Goal: Information Seeking & Learning: Learn about a topic

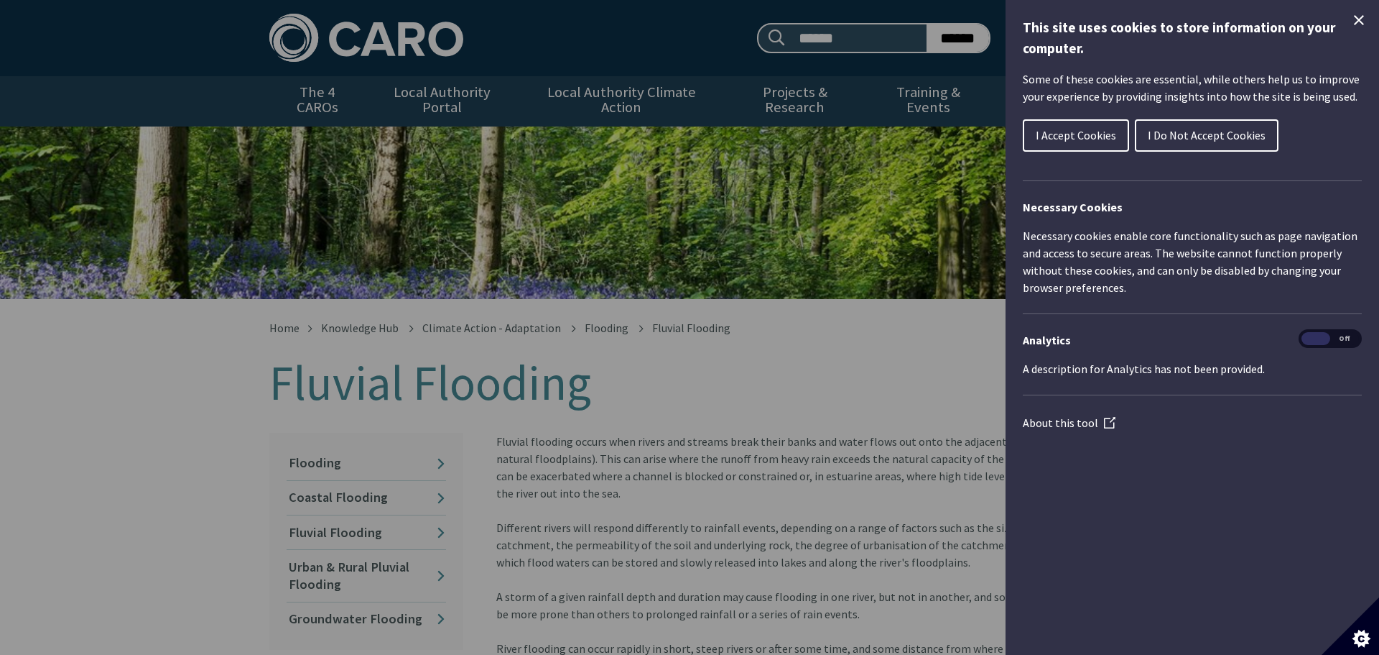
click at [1088, 143] on button "I Accept Cookies" at bounding box center [1076, 135] width 106 height 32
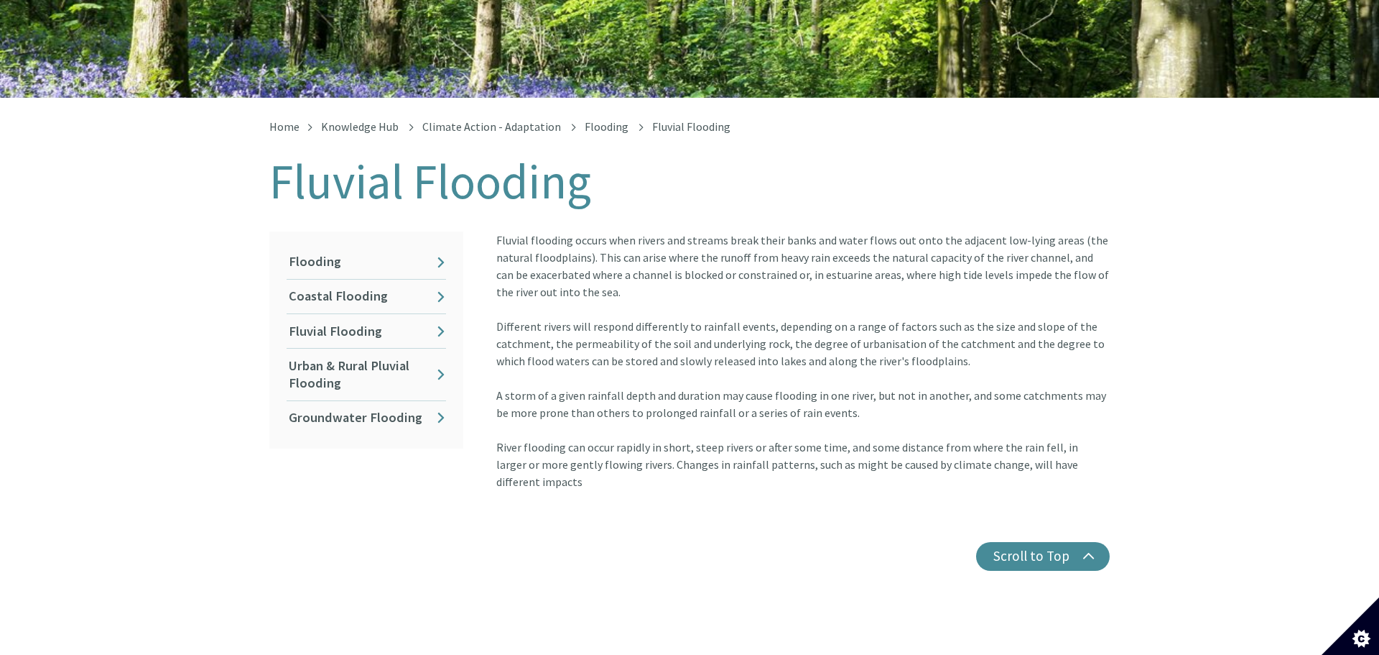
scroll to position [172, 0]
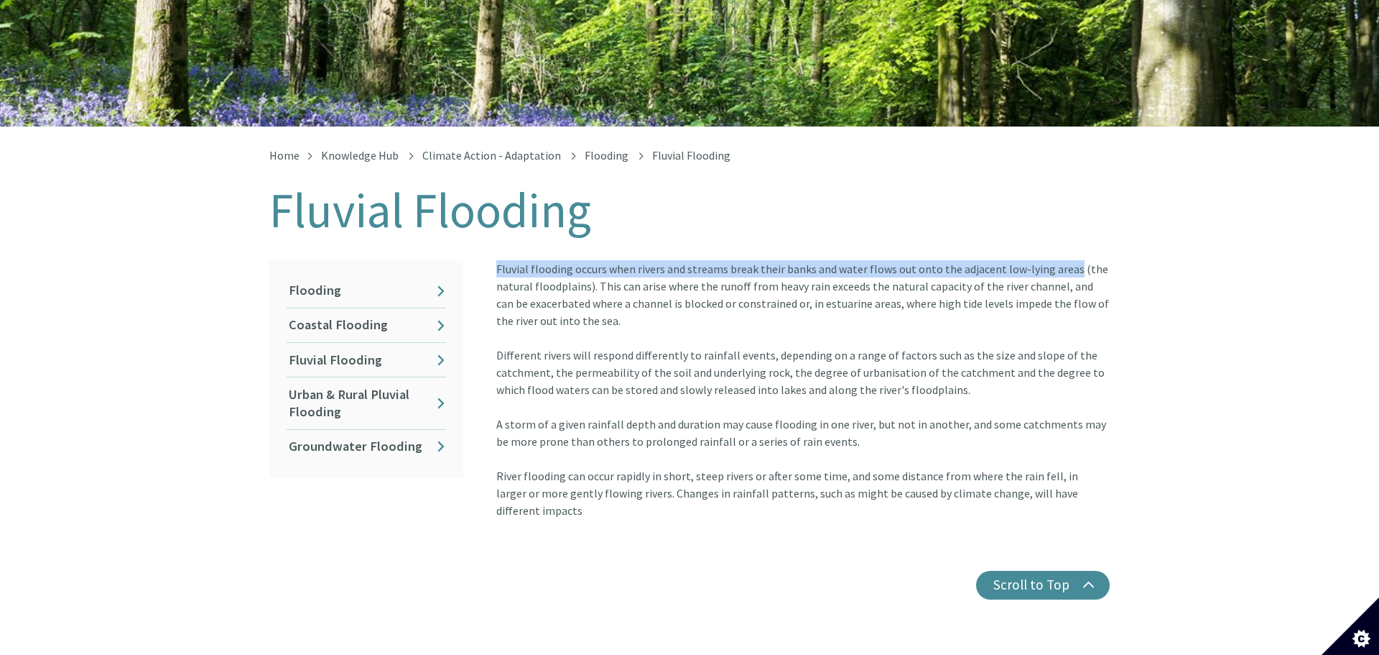
drag, startPoint x: 1065, startPoint y: 252, endPoint x: 493, endPoint y: 233, distance: 572.9
click at [493, 233] on div "Home Knowledge Hub Climate Action - Adaptation Flooding Fluvial Flooding Fluvia…" at bounding box center [690, 374] width 862 height 450
copy div "Fluvial flooding occurs when rivers and streams break their banks and water flo…"
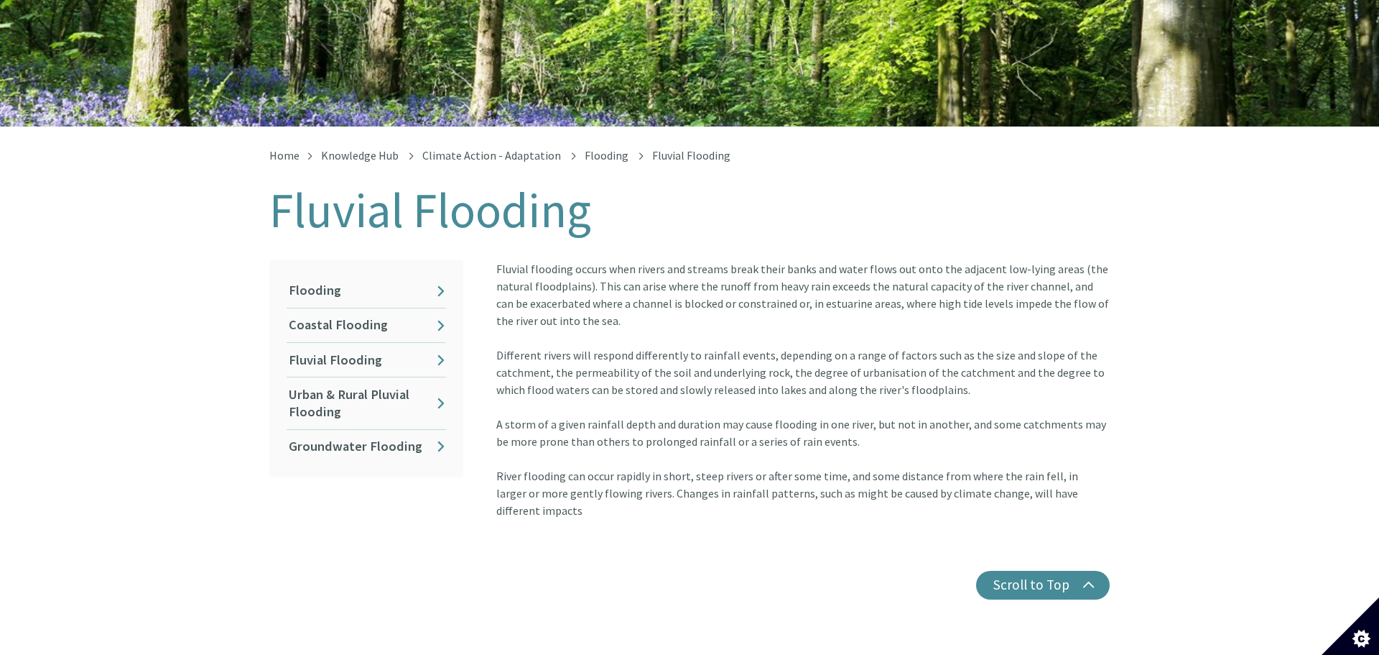
click at [704, 364] on div "Fluvial flooding occurs when rivers and streams break their banks and water flo…" at bounding box center [803, 389] width 614 height 259
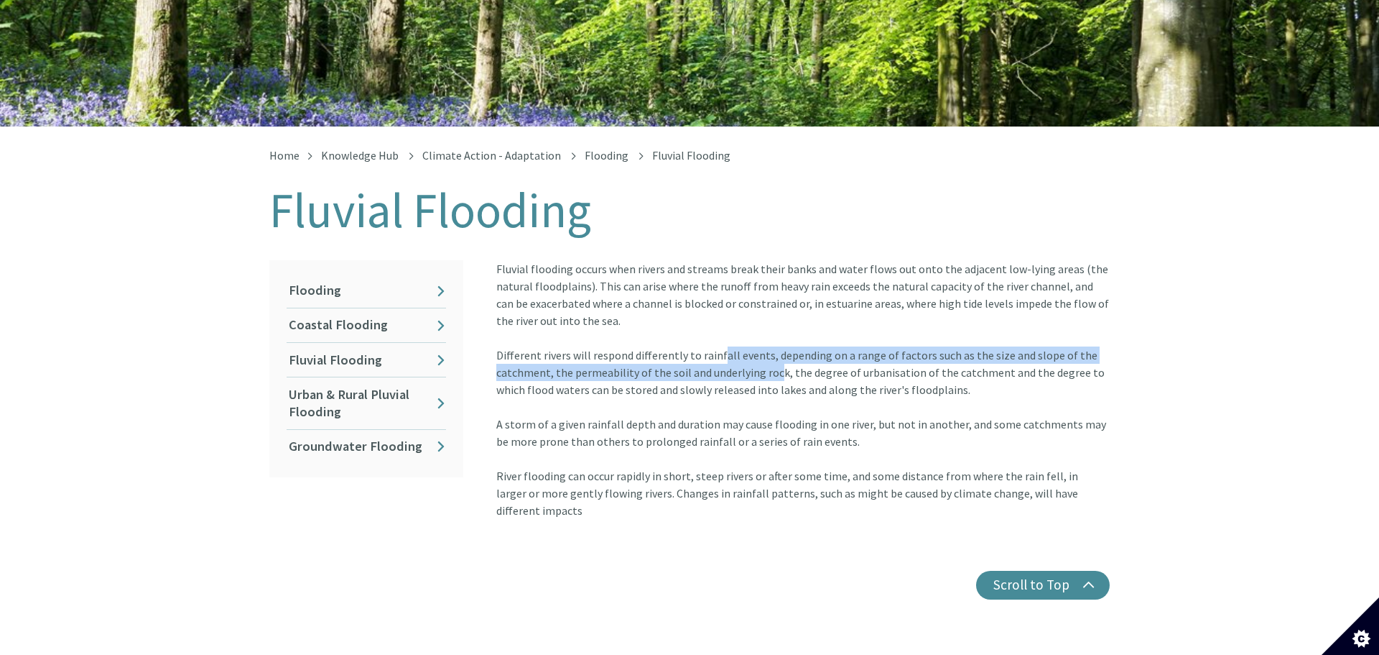
drag, startPoint x: 712, startPoint y: 344, endPoint x: 769, endPoint y: 353, distance: 58.2
click at [769, 353] on div "Fluvial flooding occurs when rivers and streams break their banks and water flo…" at bounding box center [803, 389] width 614 height 259
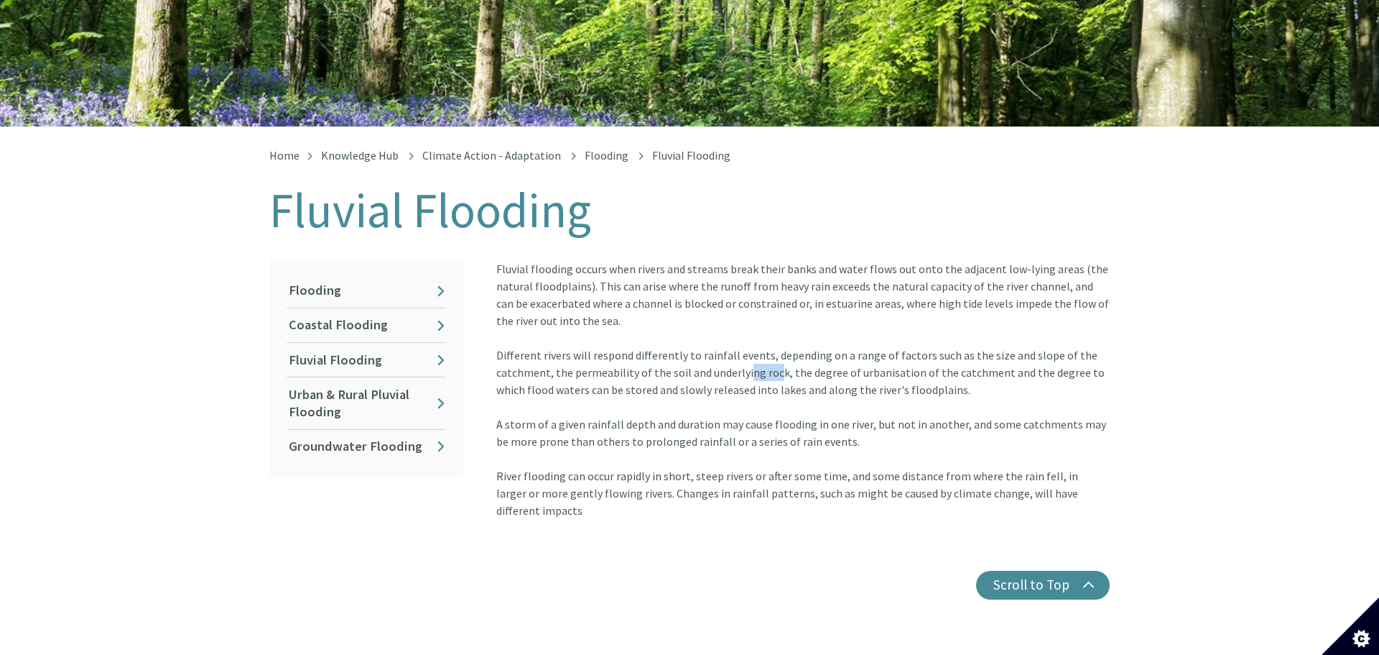
drag, startPoint x: 769, startPoint y: 353, endPoint x: 738, endPoint y: 351, distance: 31.7
click at [738, 351] on div "Fluvial flooding occurs when rivers and streams break their banks and water flo…" at bounding box center [803, 389] width 614 height 259
click at [748, 417] on div "Fluvial flooding occurs when rivers and streams break their banks and water flo…" at bounding box center [803, 389] width 614 height 259
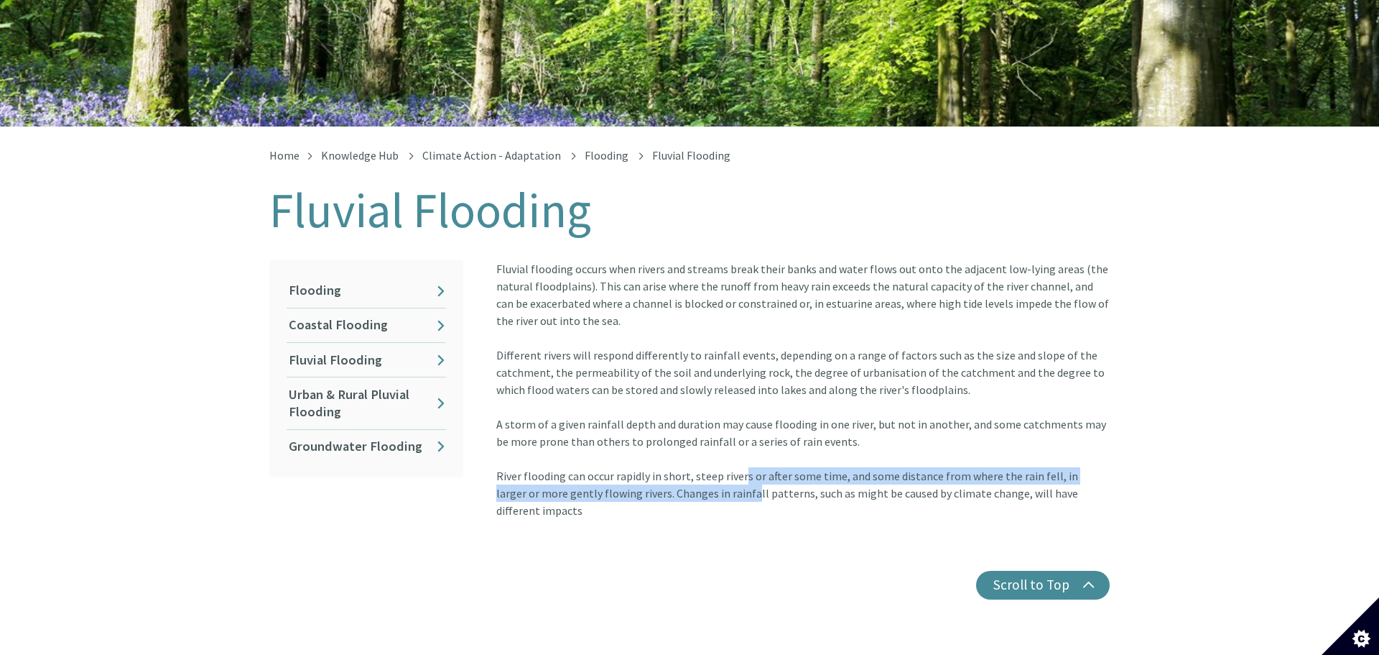
drag, startPoint x: 739, startPoint y: 453, endPoint x: 704, endPoint y: 474, distance: 40.7
click at [704, 474] on div "Fluvial flooding occurs when rivers and streams break their banks and water flo…" at bounding box center [803, 389] width 614 height 259
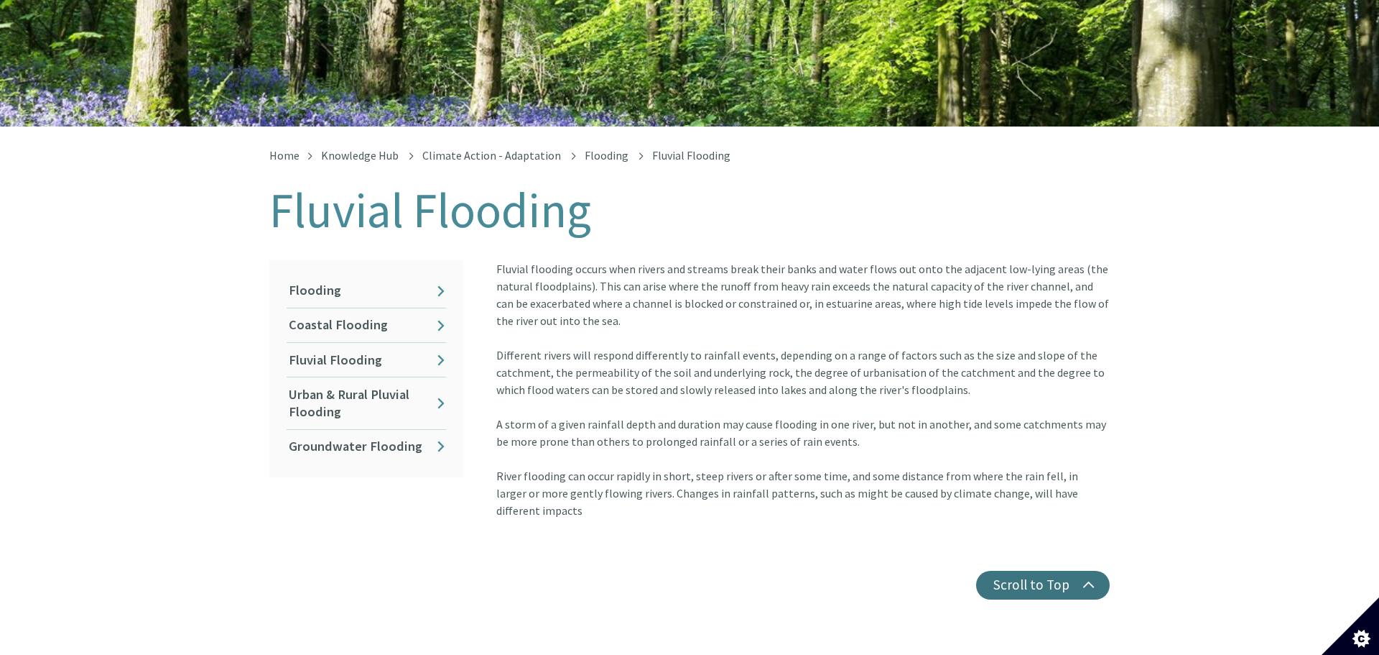
click at [1019, 570] on button "Scroll to Top" at bounding box center [1043, 584] width 134 height 29
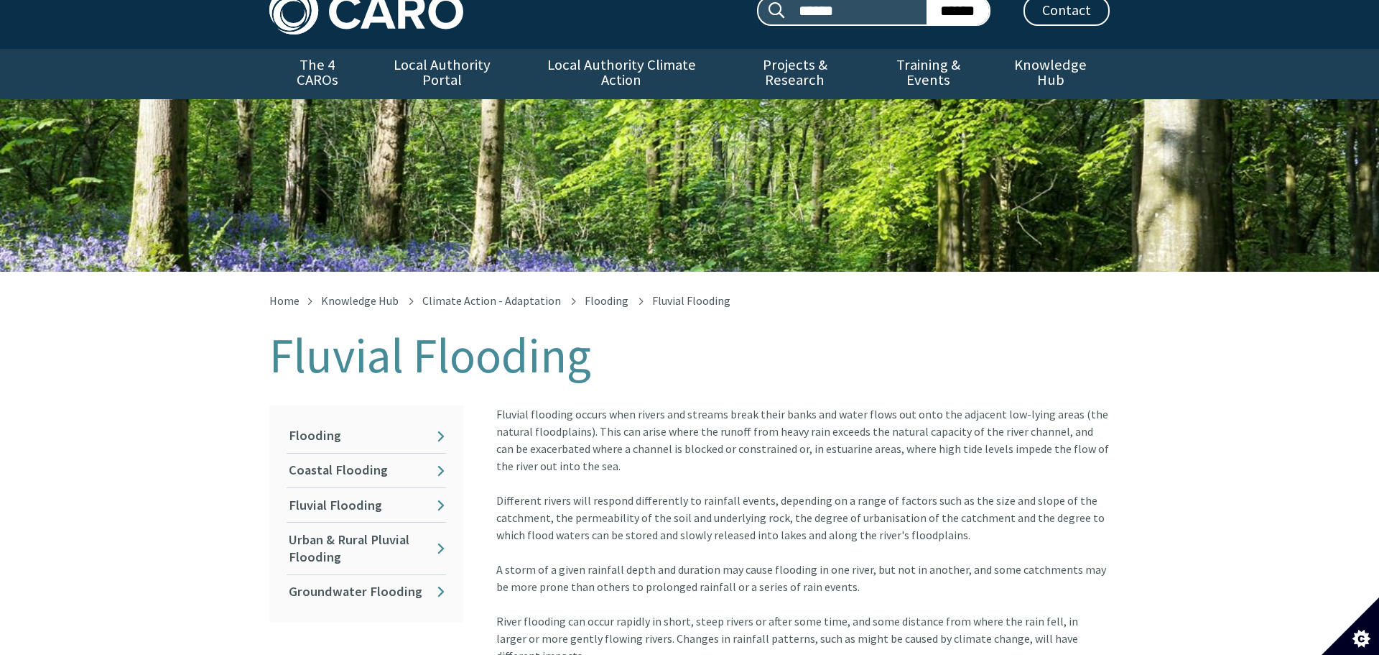
scroll to position [0, 0]
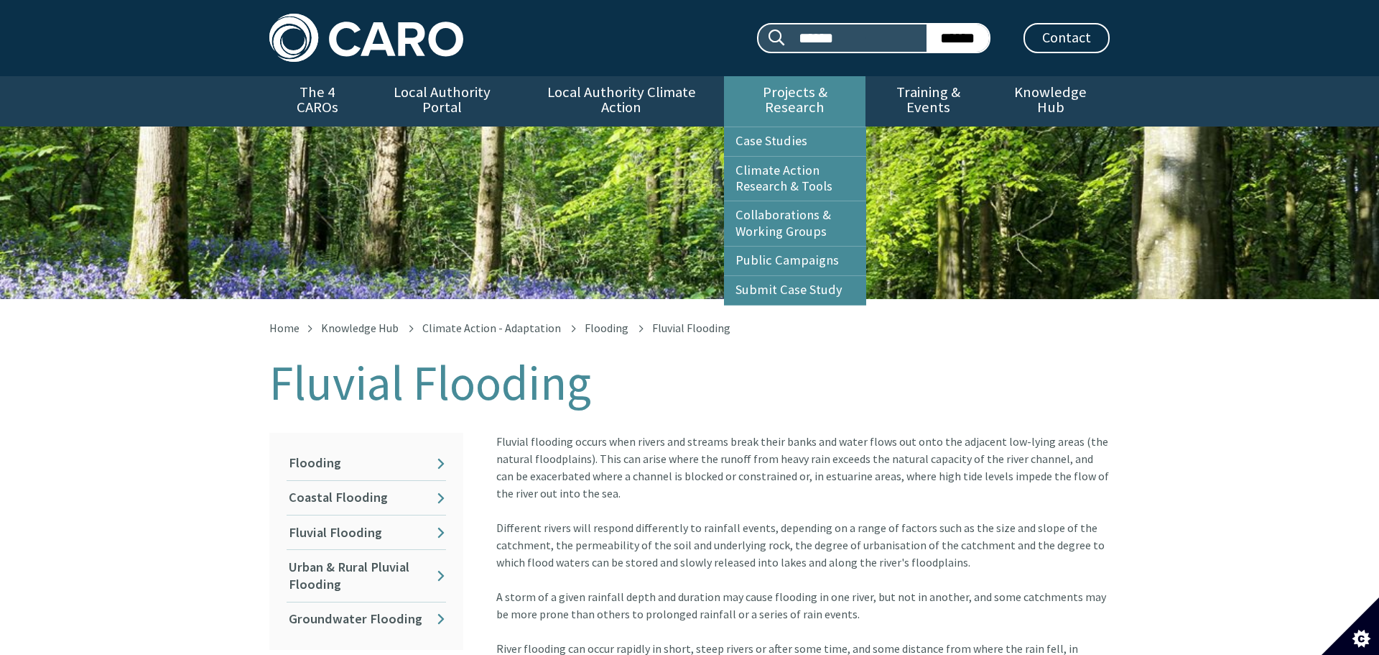
click at [804, 99] on link "Projects & Research" at bounding box center [795, 101] width 142 height 50
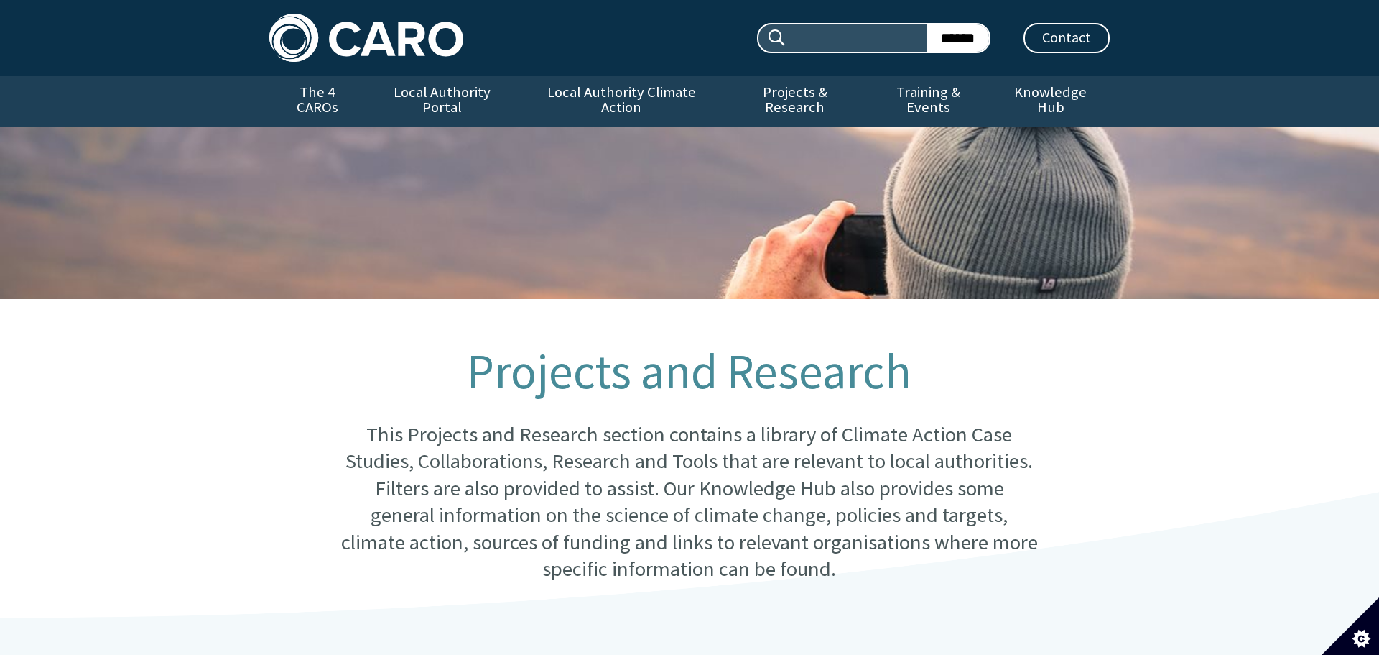
click at [826, 43] on input "Search site:" at bounding box center [857, 37] width 140 height 27
type input "********"
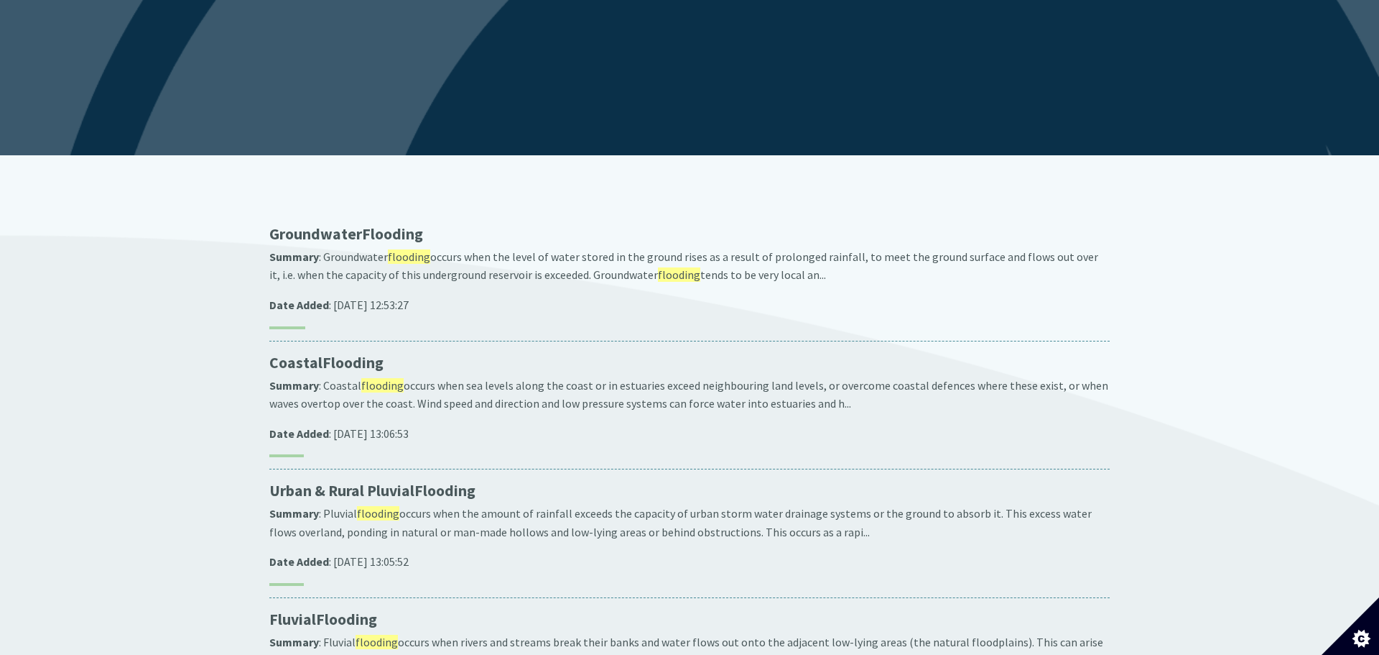
scroll to position [172, 0]
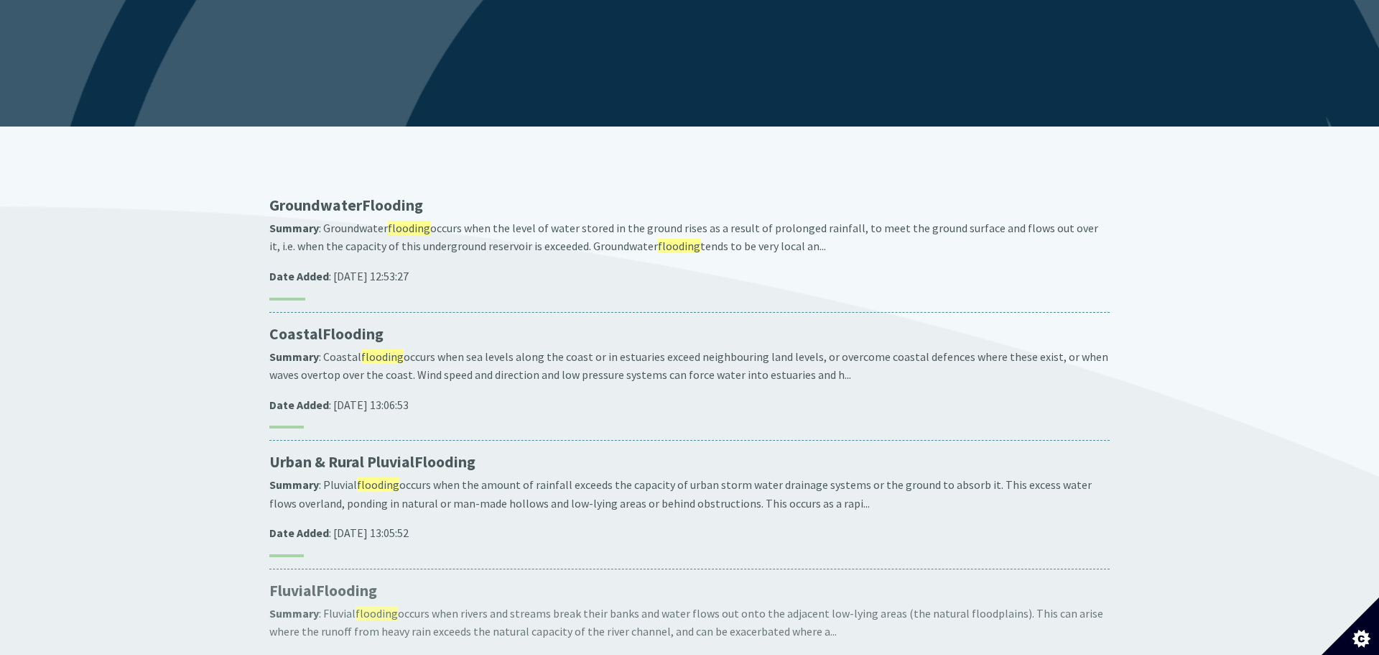
click at [364, 581] on span "Flooding" at bounding box center [346, 590] width 61 height 19
